Goal: Book appointment/travel/reservation

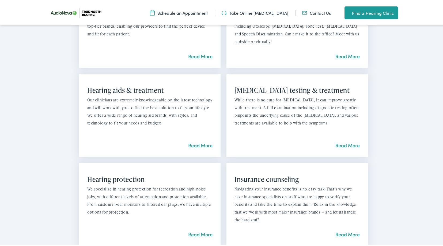
scroll to position [536, 0]
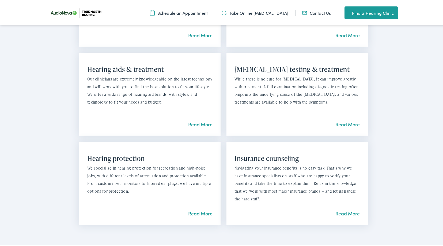
click at [193, 123] on link "Read More" at bounding box center [200, 123] width 24 height 7
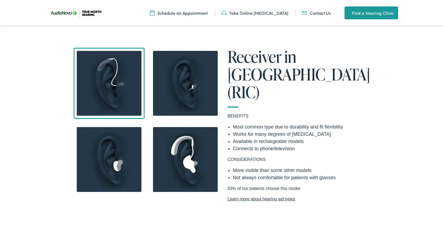
scroll to position [402, 0]
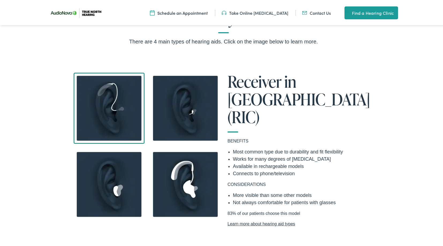
click at [179, 116] on img at bounding box center [185, 106] width 71 height 71
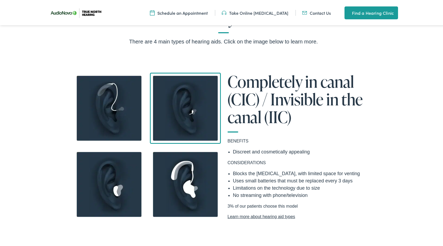
click at [129, 116] on img at bounding box center [109, 106] width 71 height 71
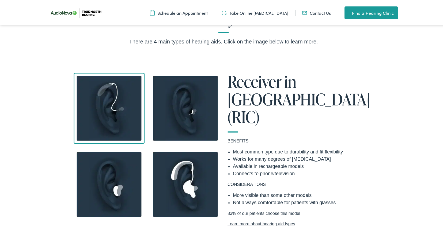
click at [129, 116] on img at bounding box center [109, 106] width 71 height 71
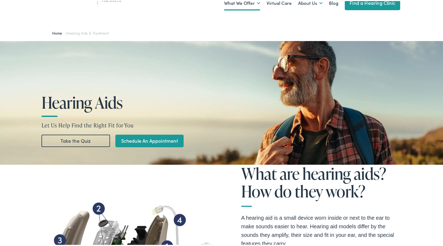
scroll to position [0, 0]
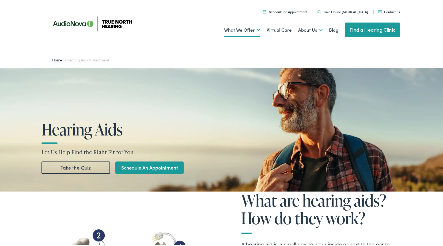
click at [304, 11] on link "Schedule an Appointment" at bounding box center [285, 10] width 44 height 5
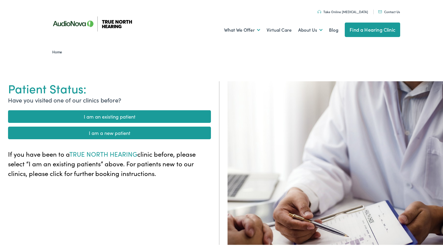
click at [138, 134] on link "I am a new patient" at bounding box center [109, 131] width 203 height 13
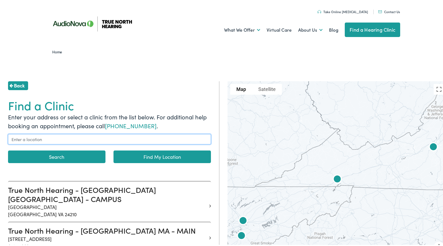
click at [43, 138] on input "text" at bounding box center [109, 138] width 203 height 10
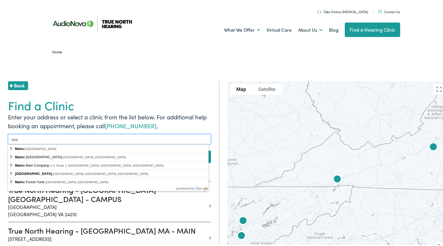
type input "m"
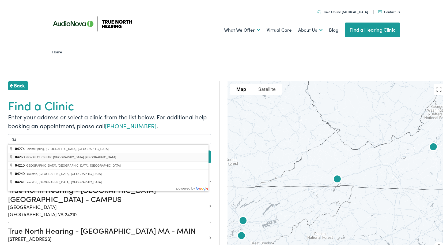
type input "NEW GLOUCESTR, ME 04260, [GEOGRAPHIC_DATA]"
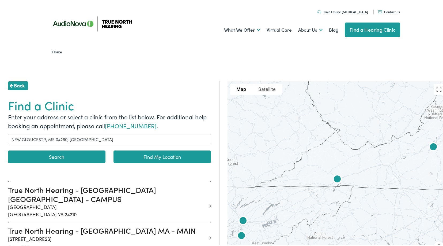
click at [129, 155] on link "Find My Location" at bounding box center [162, 155] width 97 height 13
click at [89, 155] on button "Search" at bounding box center [56, 155] width 97 height 13
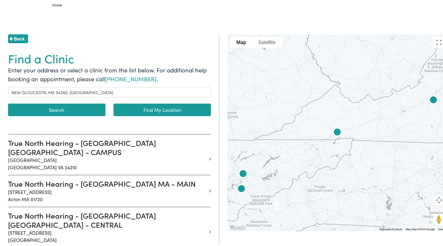
scroll to position [54, 0]
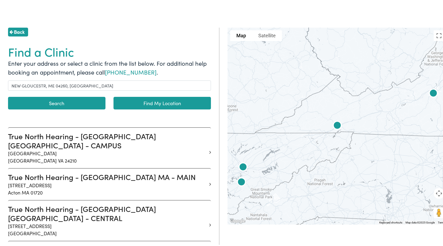
click at [56, 101] on button "Search" at bounding box center [56, 102] width 97 height 13
click at [135, 101] on link "Find My Location" at bounding box center [162, 102] width 97 height 13
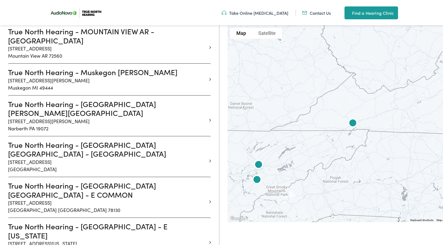
scroll to position [5302, 0]
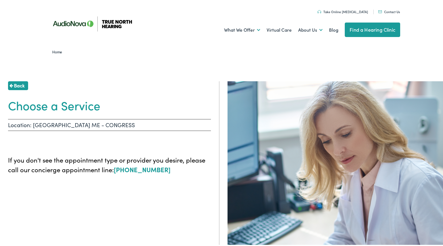
click at [122, 126] on p "Location: [GEOGRAPHIC_DATA] ME - CONGRESS" at bounding box center [109, 124] width 203 height 12
click at [21, 82] on span "Back" at bounding box center [19, 84] width 11 height 7
